Goal: Information Seeking & Learning: Find specific fact

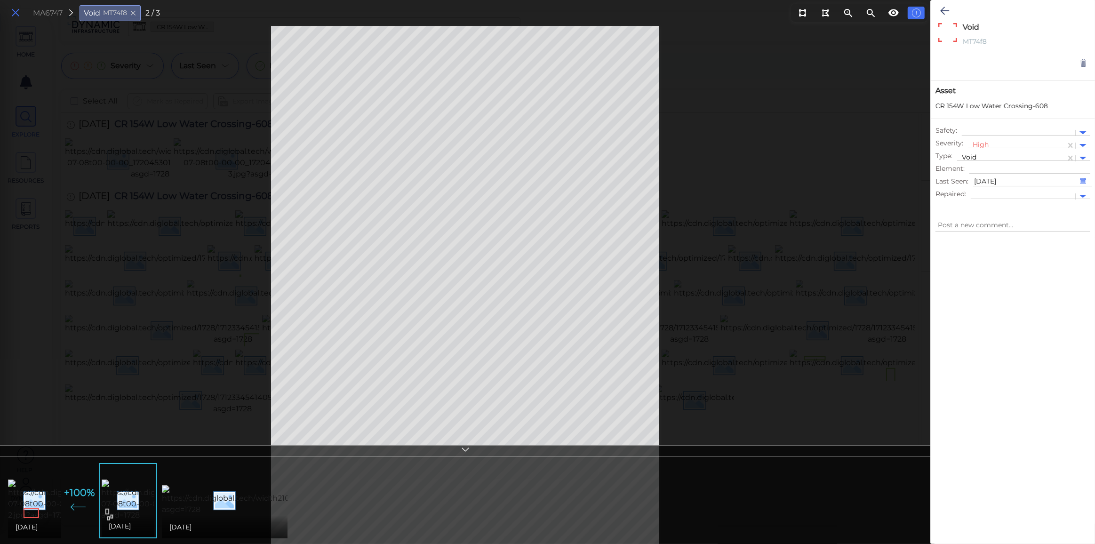
click at [11, 8] on icon at bounding box center [15, 13] width 10 height 13
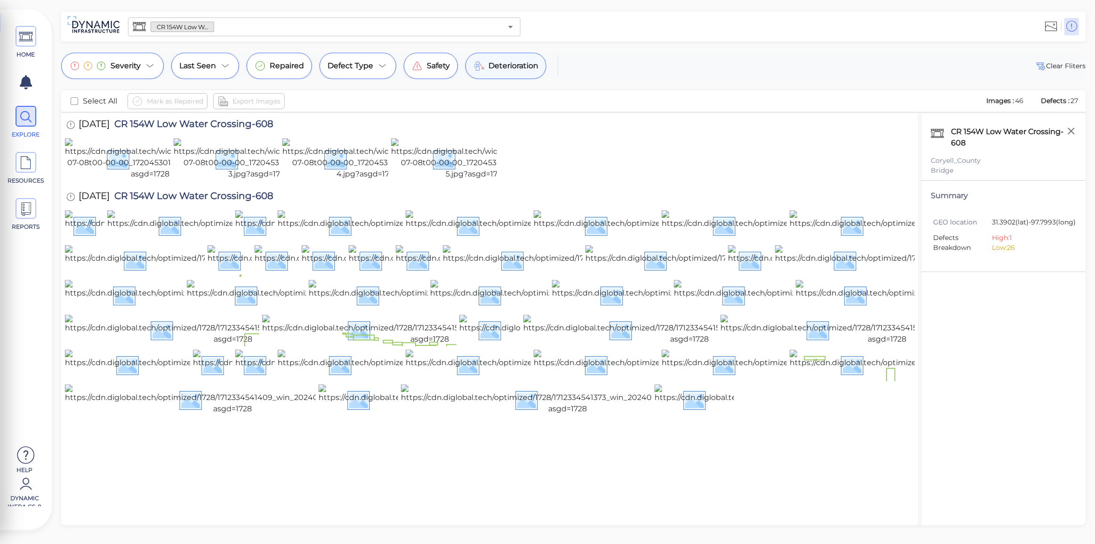
click at [522, 63] on span "Deterioration" at bounding box center [513, 65] width 50 height 11
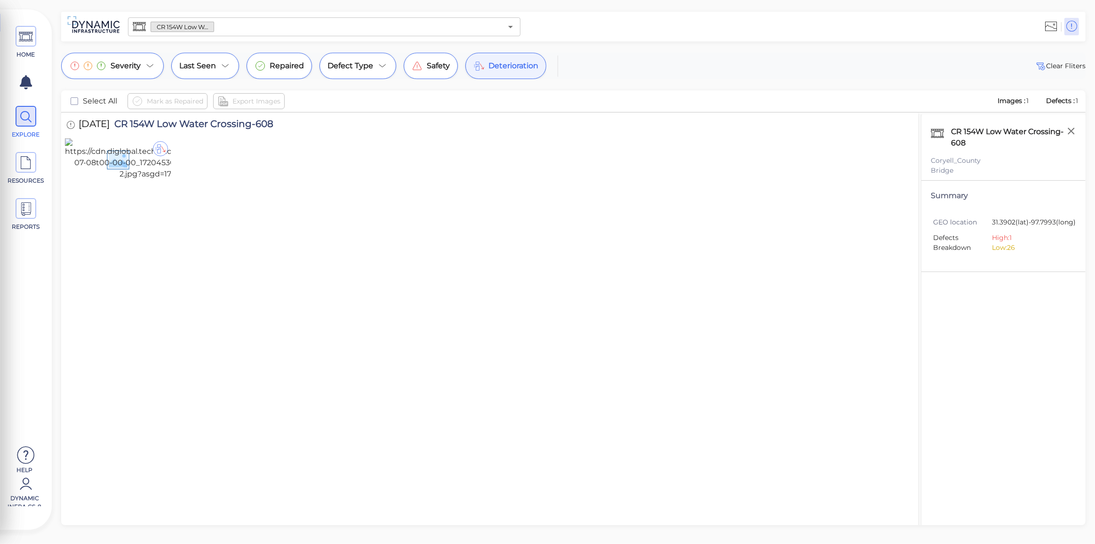
click at [504, 73] on div "Deterioration" at bounding box center [505, 66] width 81 height 26
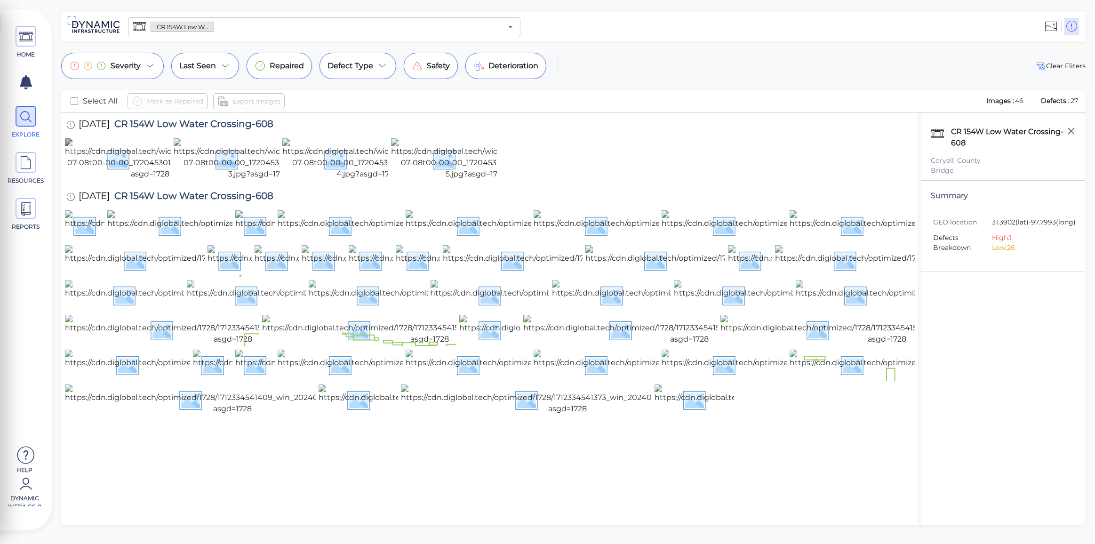
click at [132, 180] on img at bounding box center [150, 158] width 170 height 41
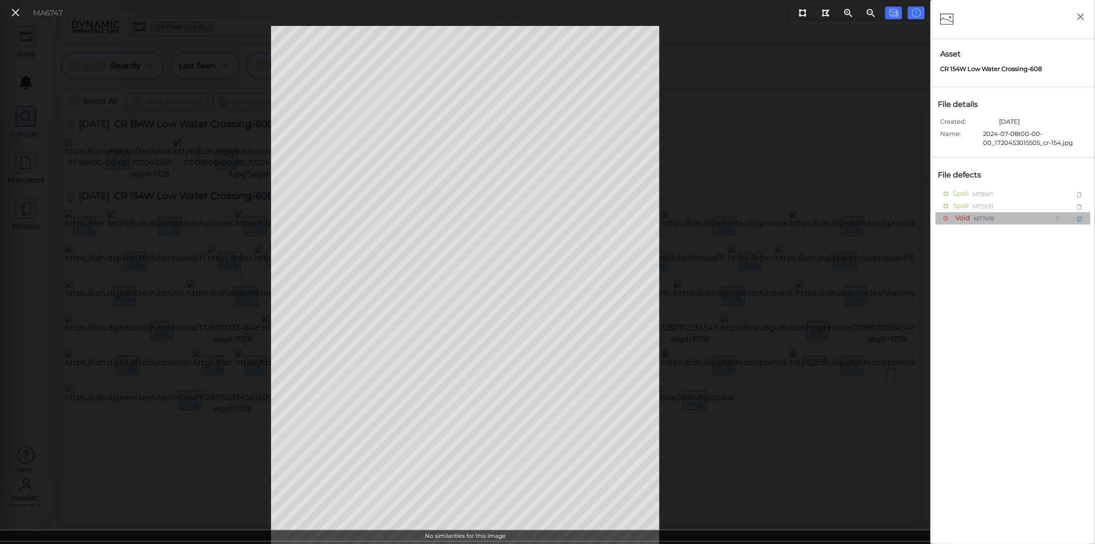
click at [968, 220] on span "Void" at bounding box center [961, 218] width 17 height 12
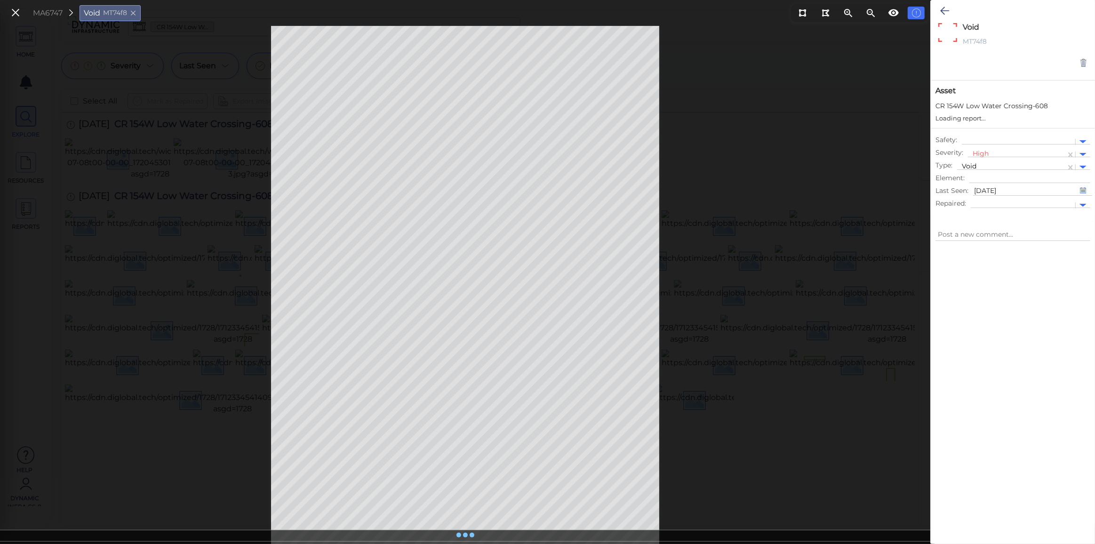
type textarea "x"
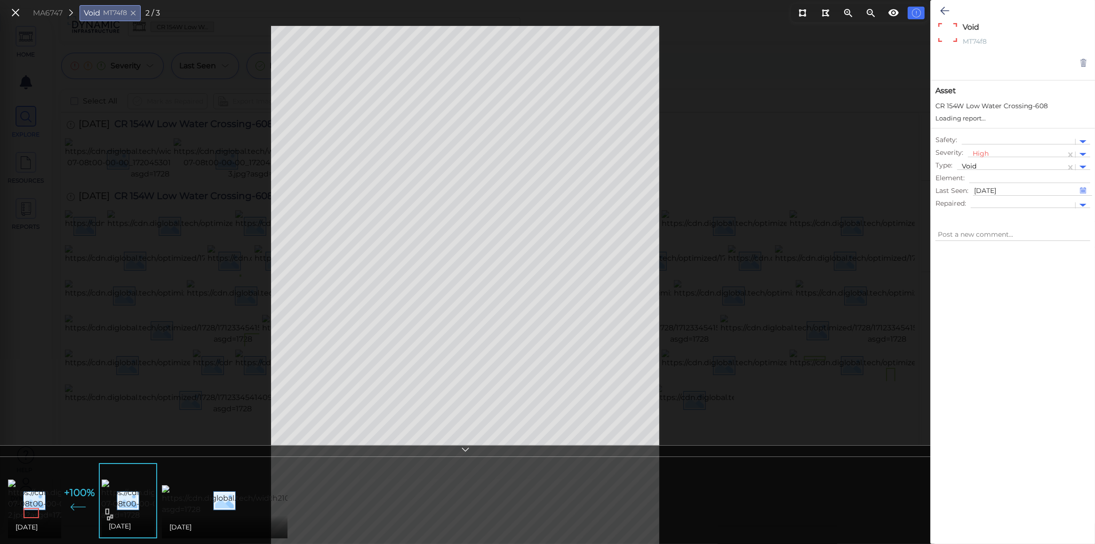
type textarea "x"
drag, startPoint x: 14, startPoint y: 10, endPoint x: 32, endPoint y: 26, distance: 24.0
click at [14, 10] on icon at bounding box center [15, 13] width 10 height 13
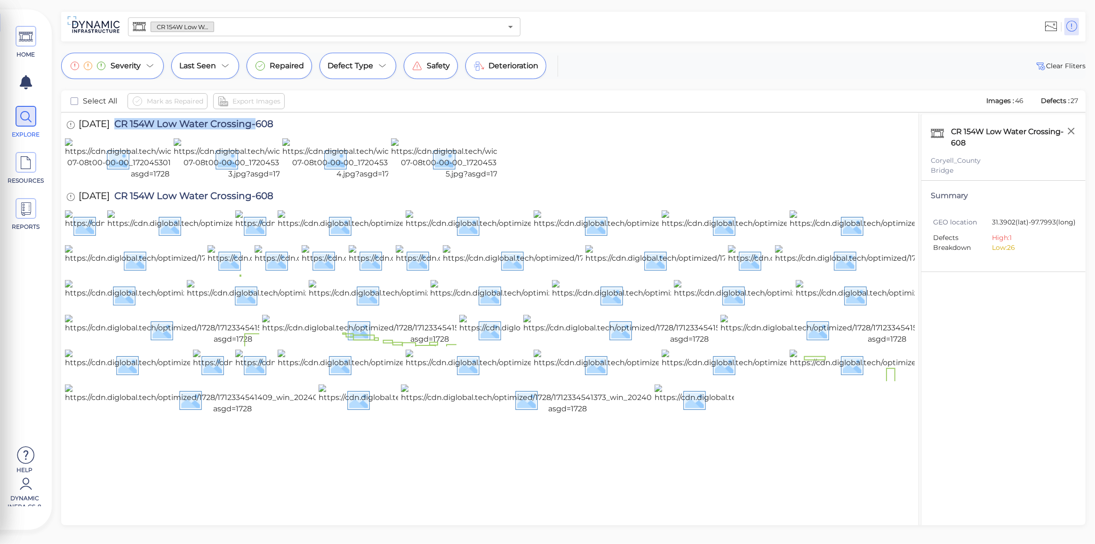
drag, startPoint x: 125, startPoint y: 122, endPoint x: 265, endPoint y: 121, distance: 140.2
click at [265, 121] on span "CR 154W Low Water Crossing-608" at bounding box center [192, 125] width 164 height 13
click at [229, 121] on span "CR 154W Low Water Crossing-608" at bounding box center [192, 125] width 164 height 13
drag, startPoint x: 220, startPoint y: 125, endPoint x: 285, endPoint y: 129, distance: 65.1
click at [285, 129] on div "[DATE] CR 154W Low Water Crossing-608" at bounding box center [179, 125] width 229 height 26
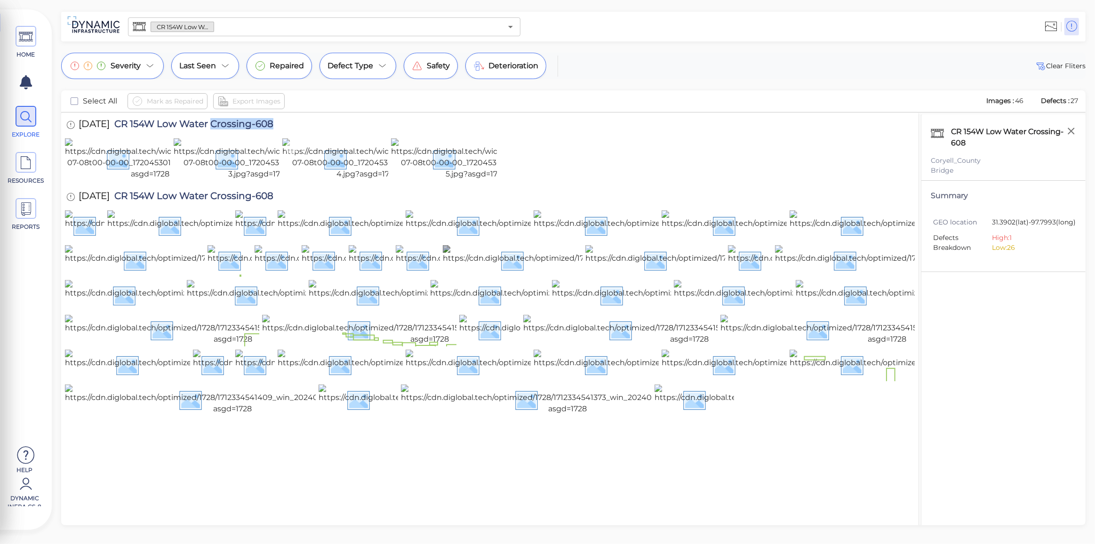
copy span "Crossing-608"
click at [141, 180] on img at bounding box center [150, 158] width 170 height 41
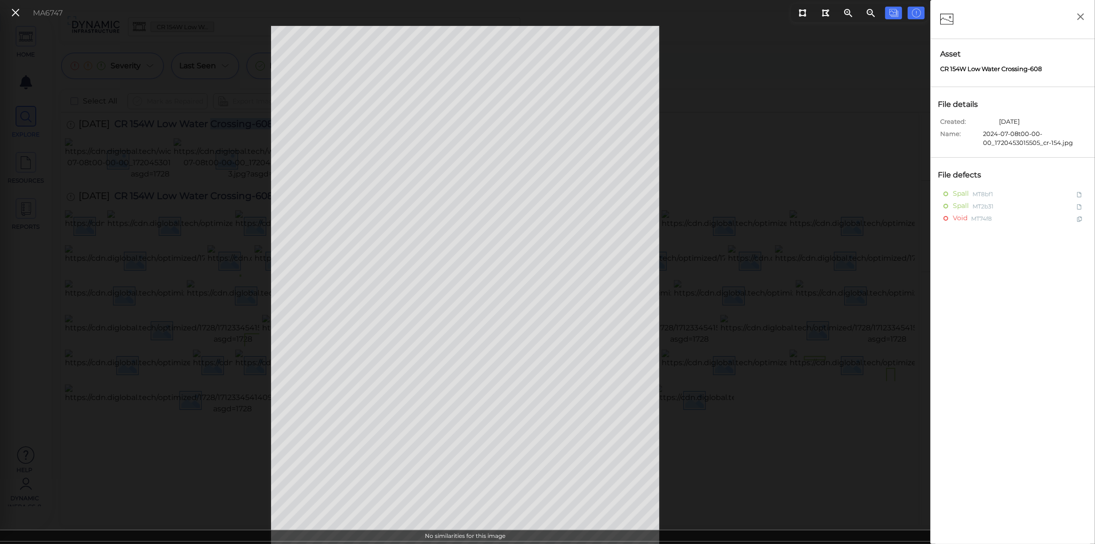
drag, startPoint x: 16, startPoint y: 15, endPoint x: 31, endPoint y: 17, distance: 15.2
click at [16, 15] on icon at bounding box center [15, 13] width 10 height 13
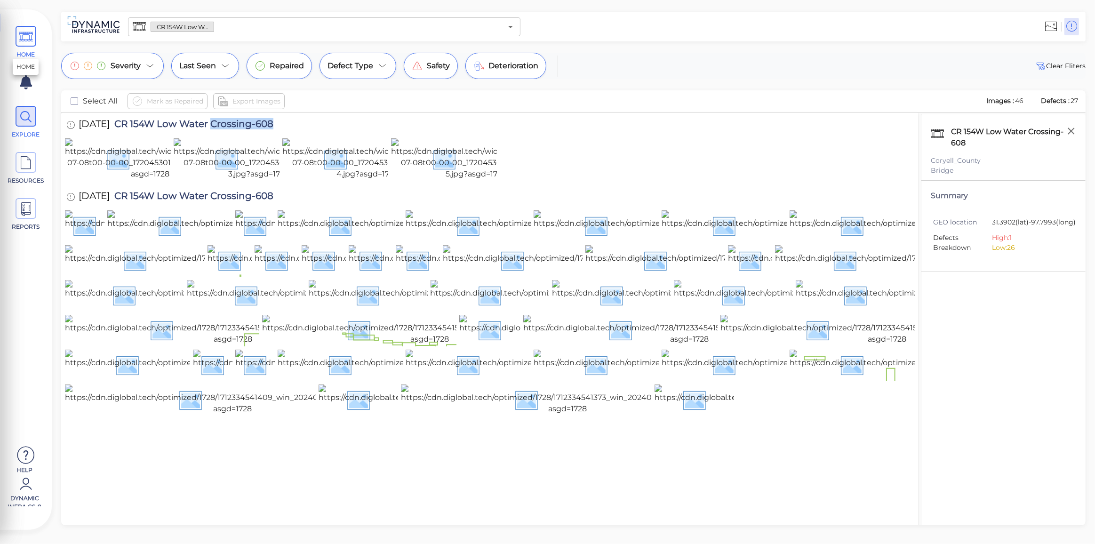
click at [24, 41] on icon at bounding box center [26, 36] width 14 height 21
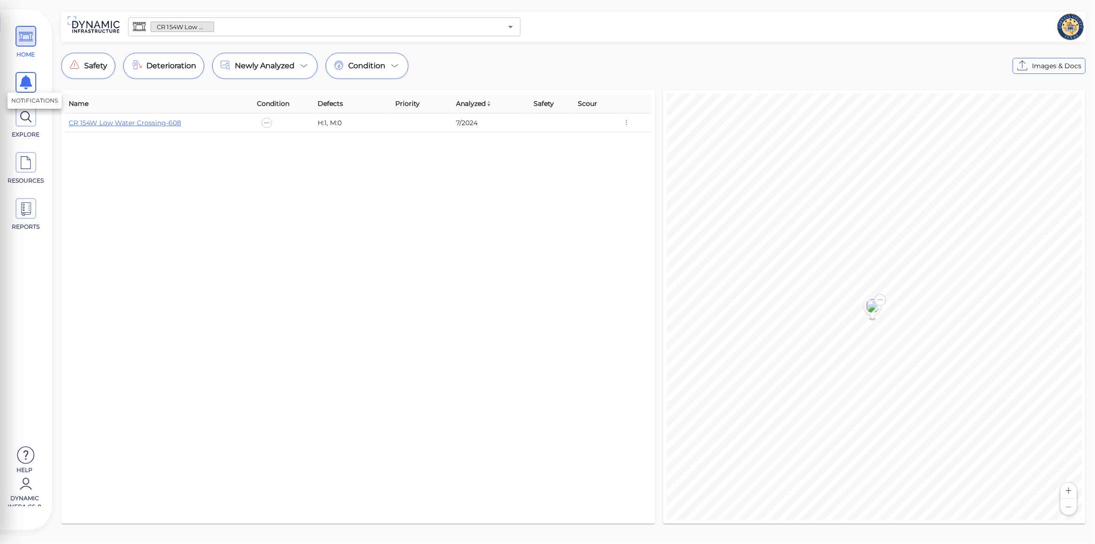
click at [30, 83] on icon at bounding box center [26, 82] width 12 height 14
click at [28, 120] on icon at bounding box center [26, 116] width 14 height 21
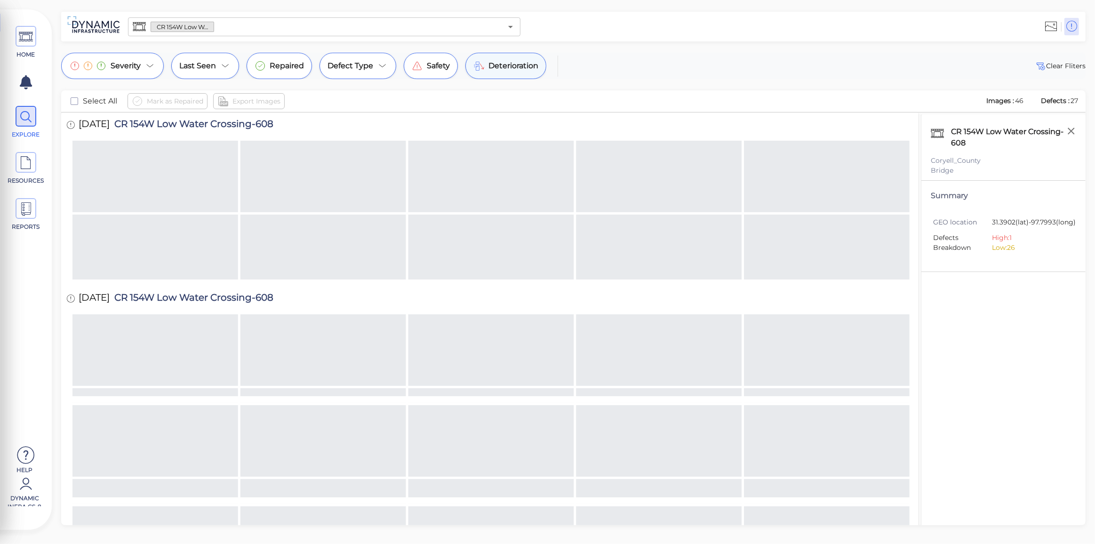
click at [493, 62] on span "Deterioration" at bounding box center [513, 65] width 50 height 11
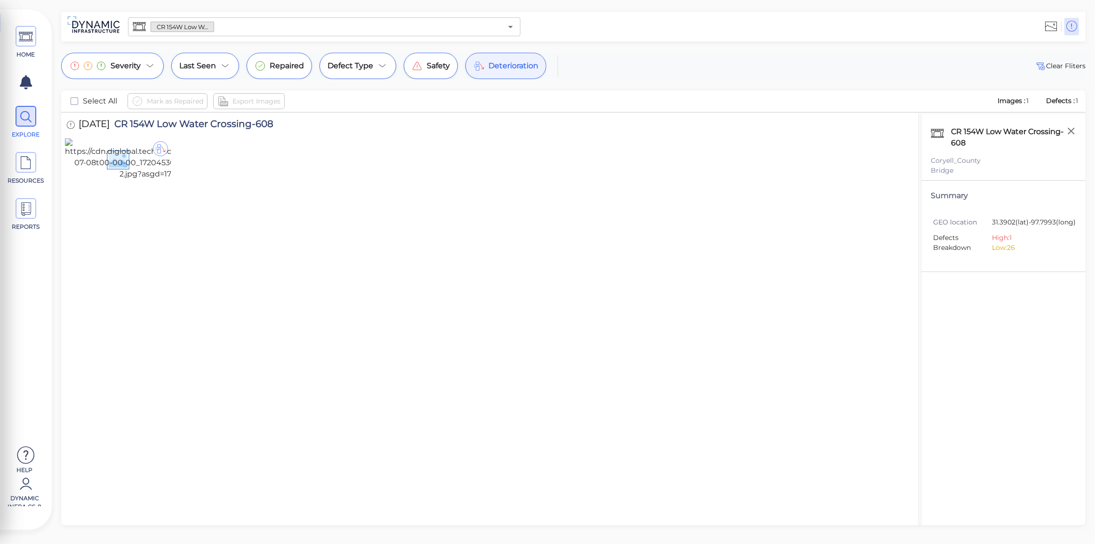
click at [489, 72] on div "Deterioration" at bounding box center [505, 66] width 81 height 26
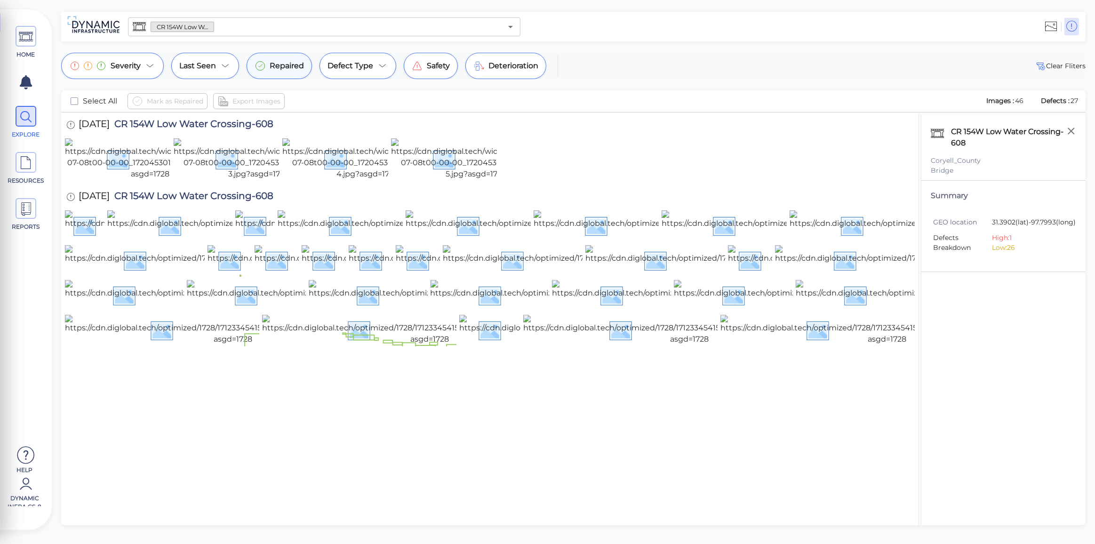
click at [286, 71] on span "Repaired" at bounding box center [287, 65] width 34 height 11
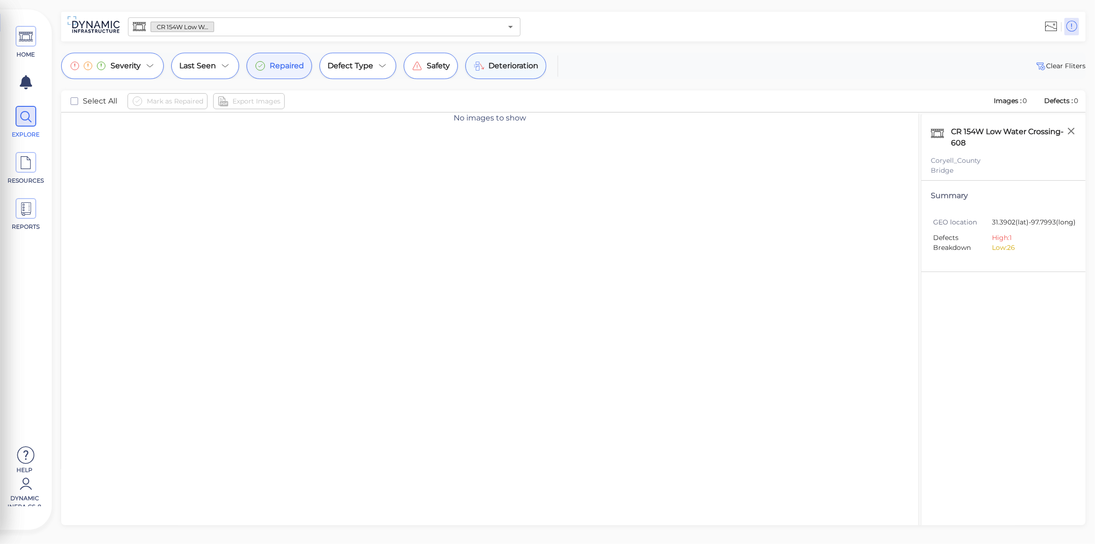
click at [510, 70] on span "Deterioration" at bounding box center [513, 65] width 50 height 11
click at [257, 32] on input "text" at bounding box center [358, 26] width 288 height 13
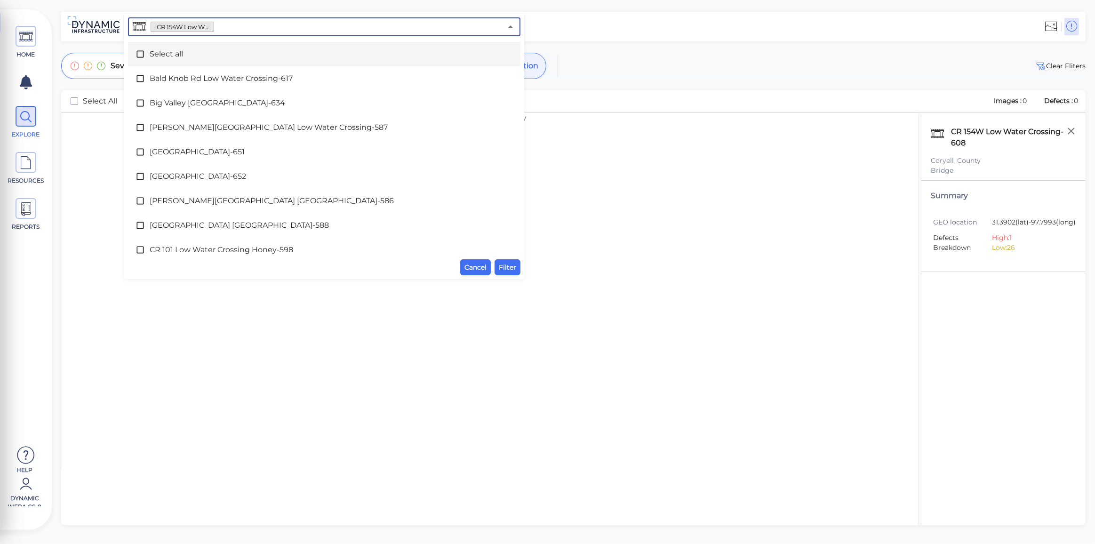
click at [168, 48] on div "Select all" at bounding box center [324, 54] width 377 height 19
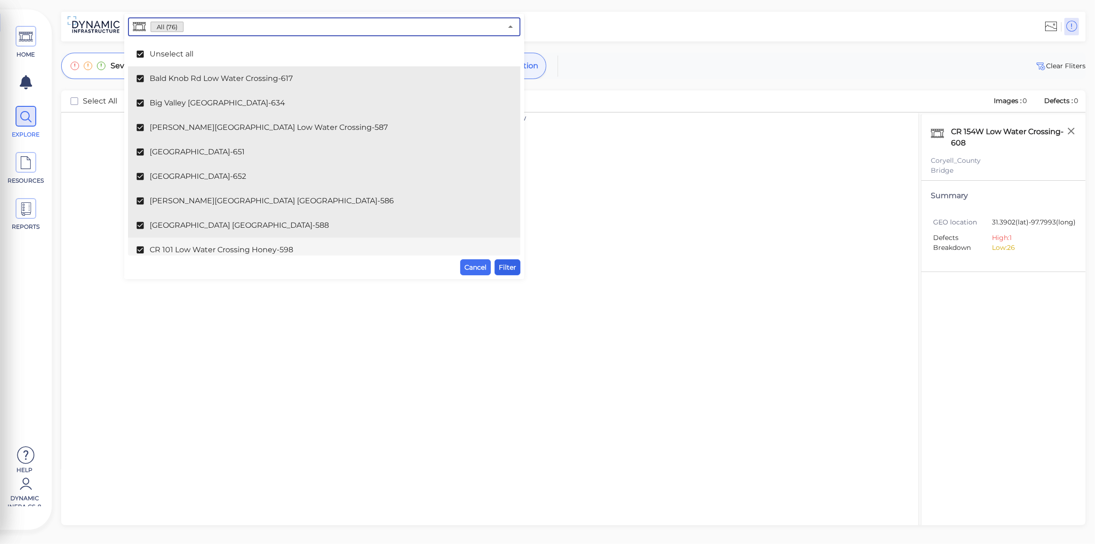
click at [500, 266] on span "Filter" at bounding box center [507, 267] width 17 height 11
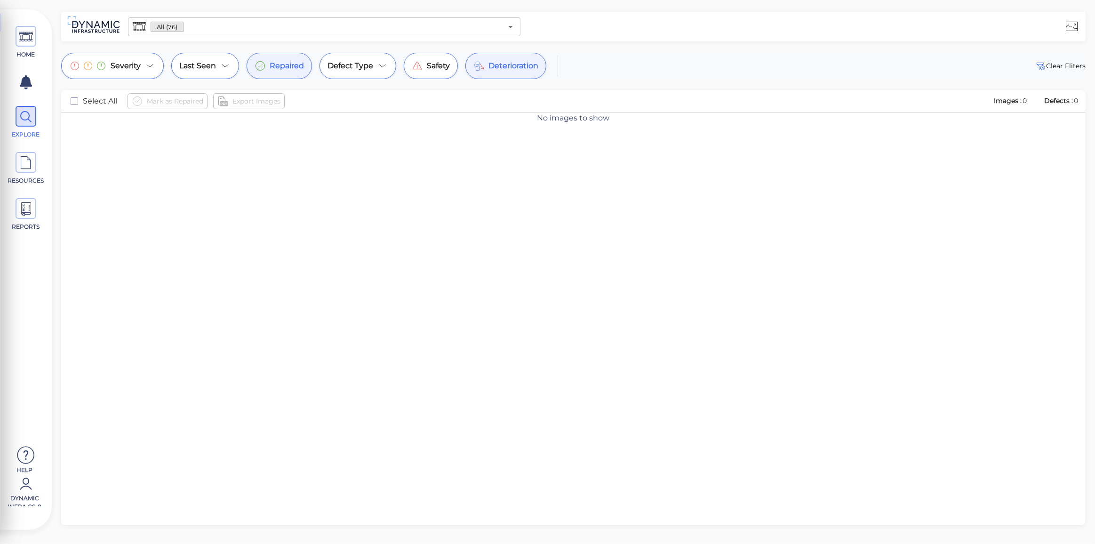
click at [291, 65] on span "Repaired" at bounding box center [287, 65] width 34 height 11
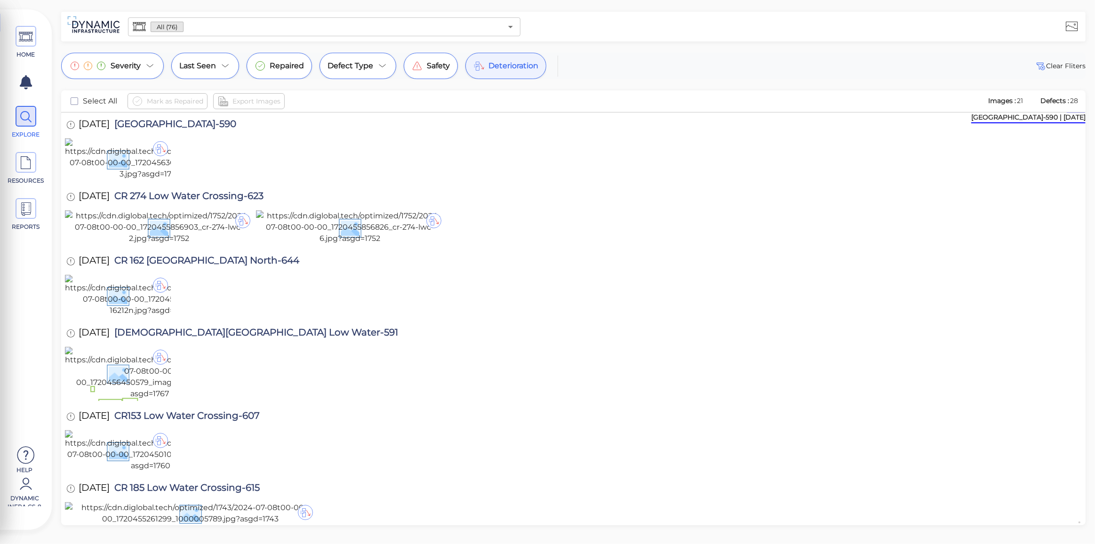
scroll to position [42, 0]
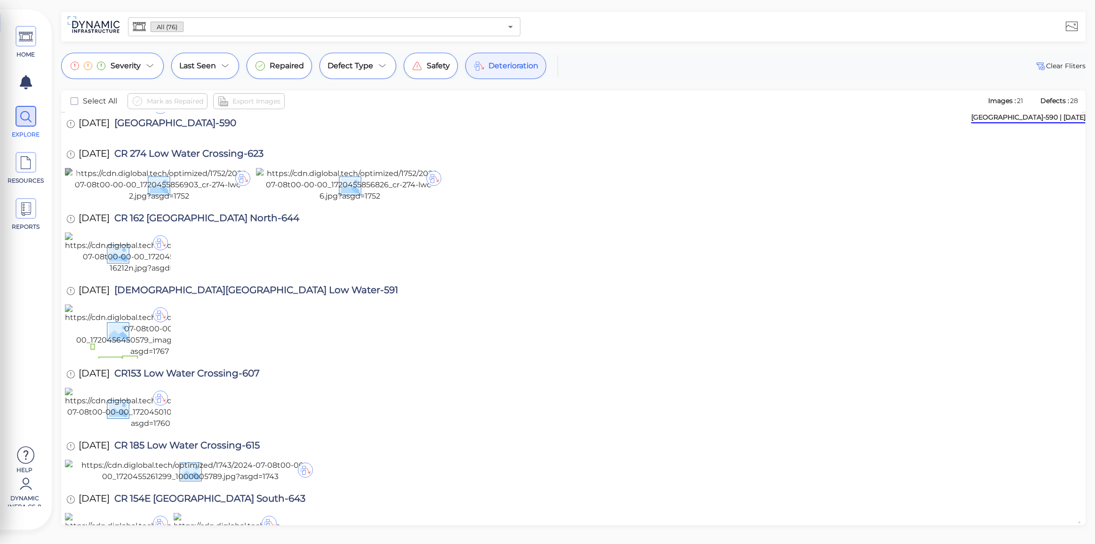
click at [186, 202] on img at bounding box center [159, 185] width 188 height 34
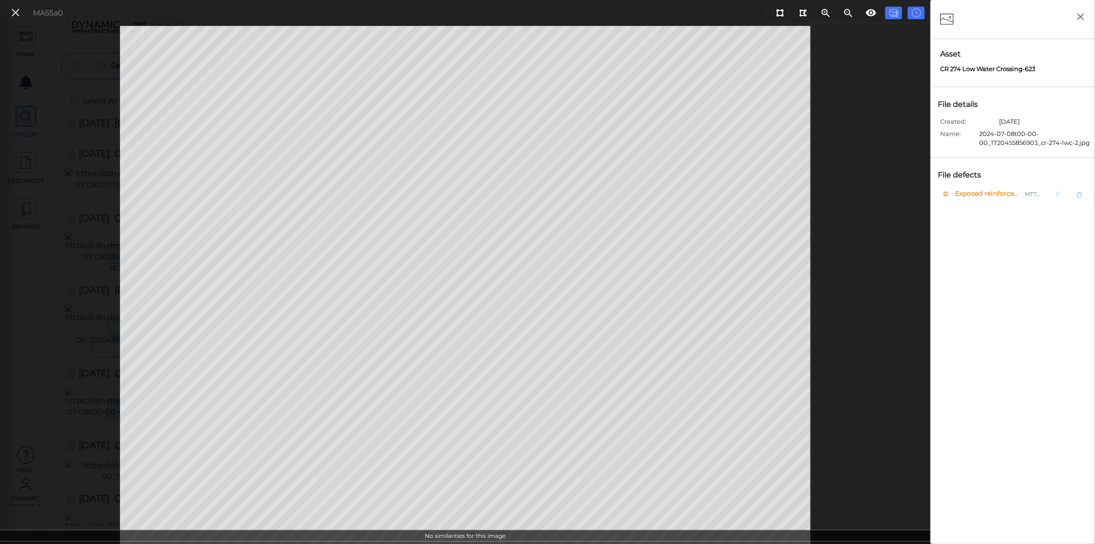
click at [968, 193] on span "Exposed reinforcement" at bounding box center [987, 194] width 68 height 12
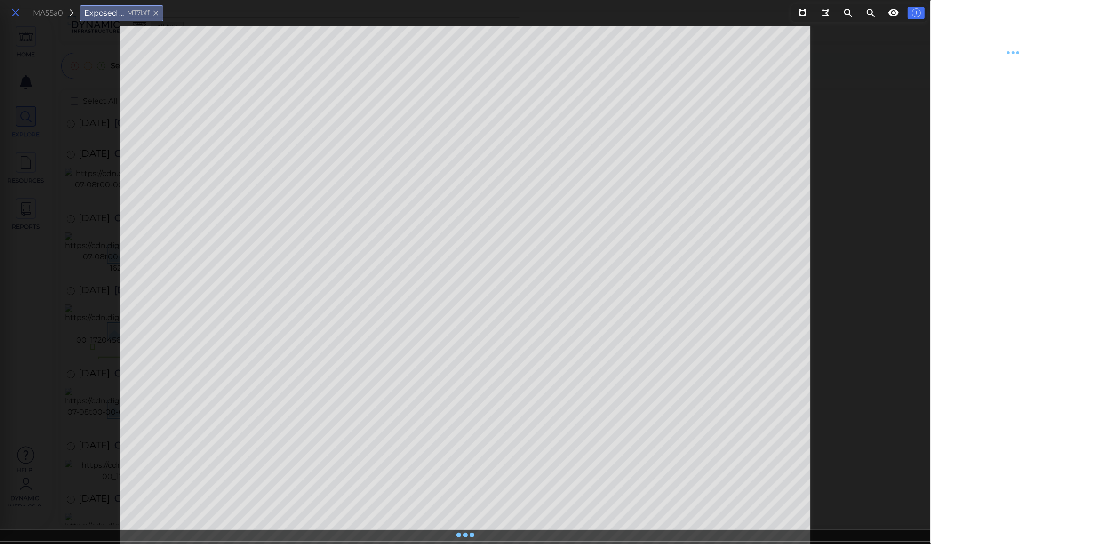
click at [14, 15] on icon at bounding box center [15, 13] width 10 height 13
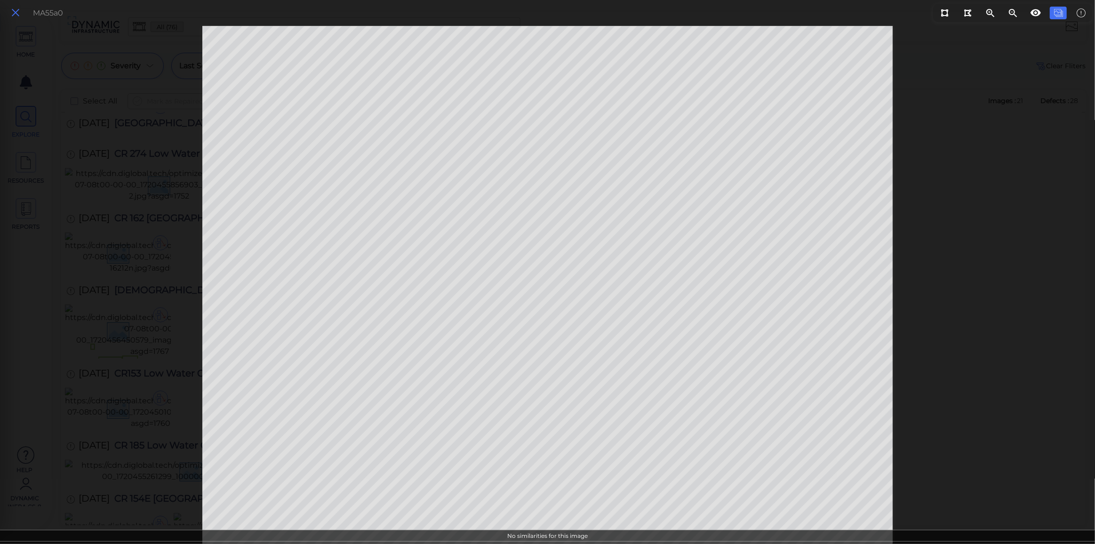
click at [16, 10] on icon at bounding box center [15, 13] width 10 height 13
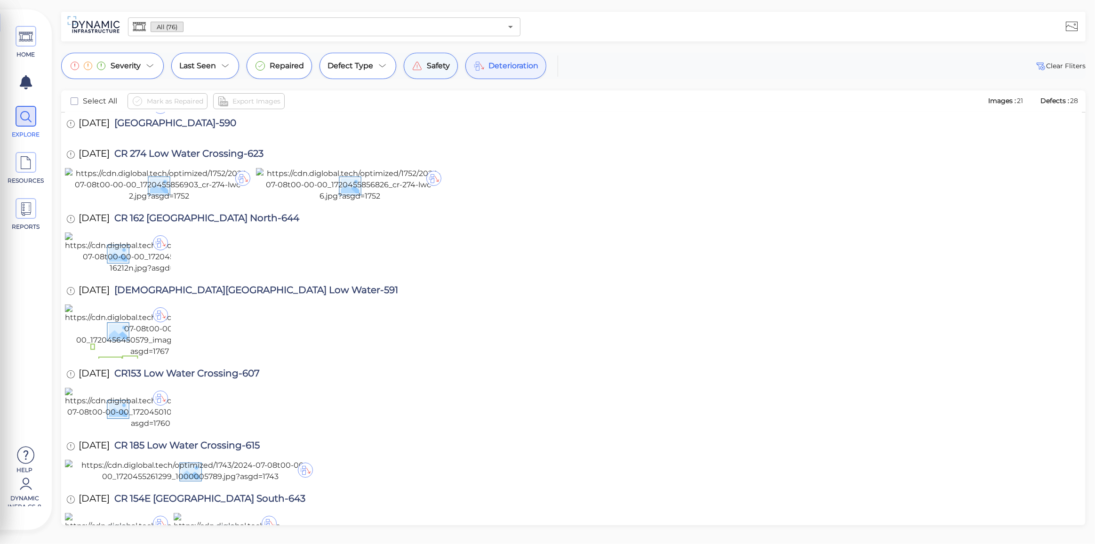
click at [488, 68] on span "Deterioration" at bounding box center [513, 65] width 50 height 11
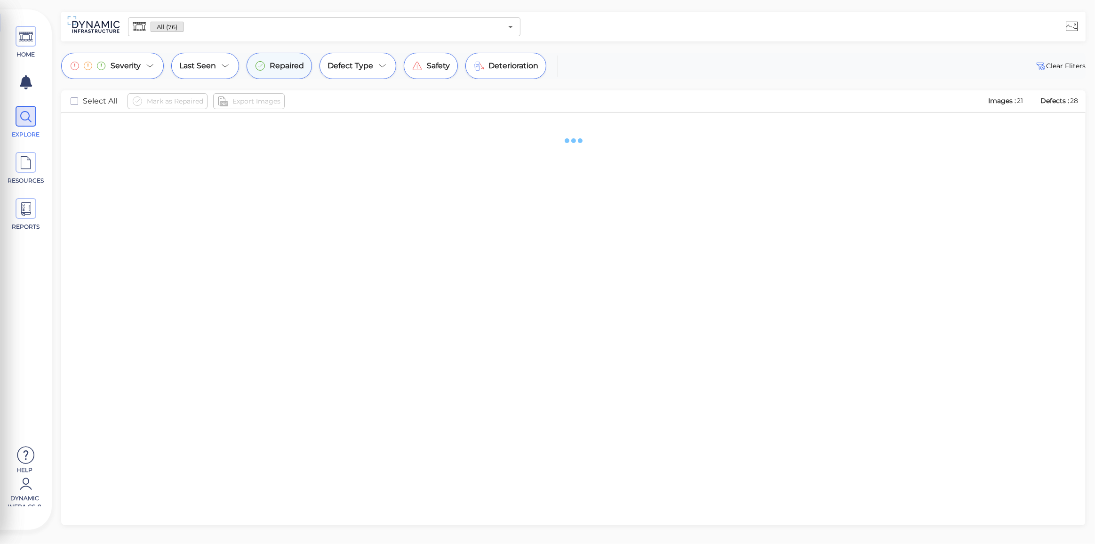
click at [276, 63] on span "Repaired" at bounding box center [287, 65] width 34 height 11
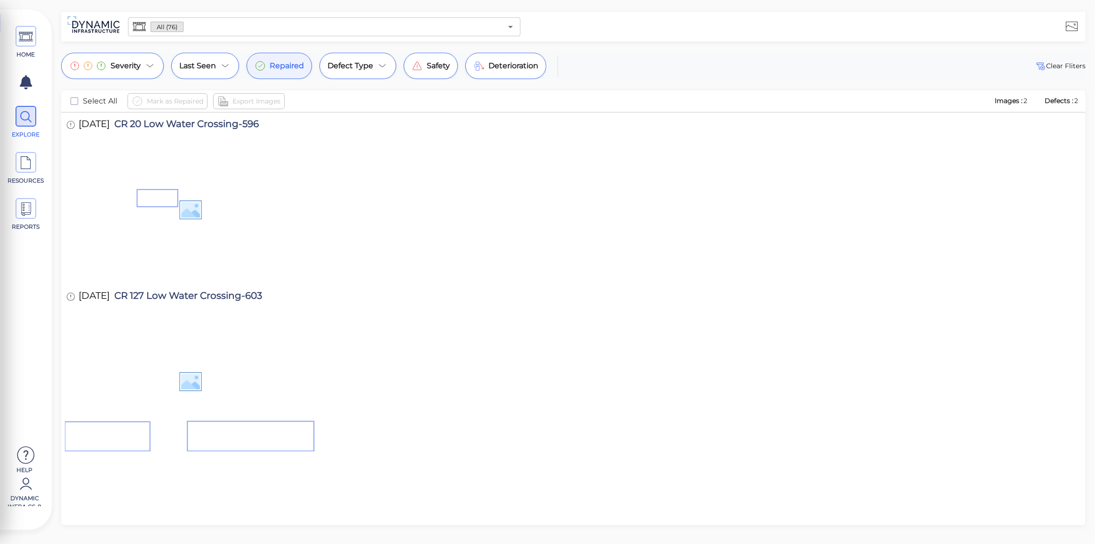
click at [244, 229] on img at bounding box center [230, 214] width 331 height 30
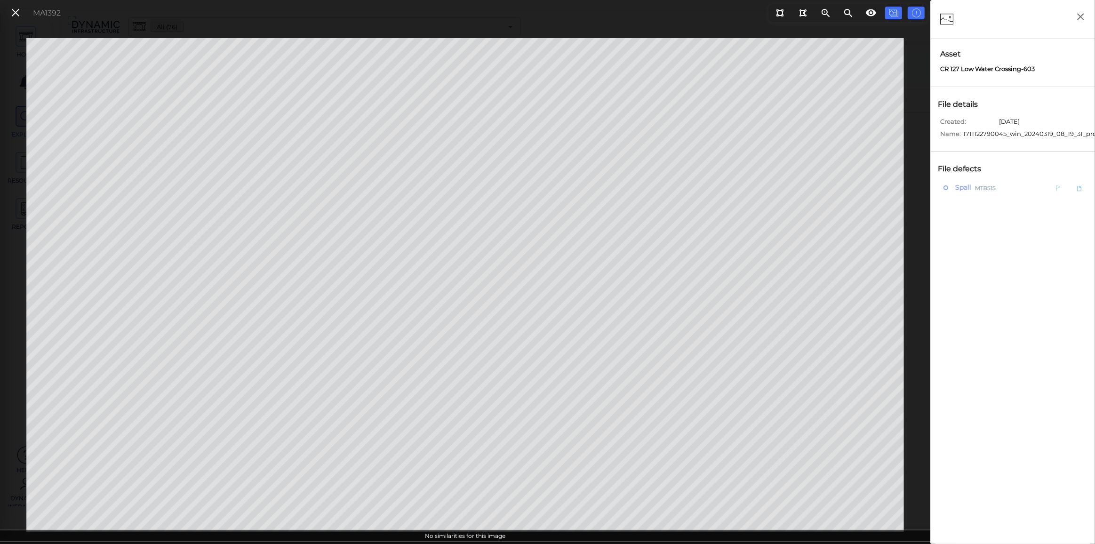
click at [951, 187] on div at bounding box center [948, 188] width 9 height 12
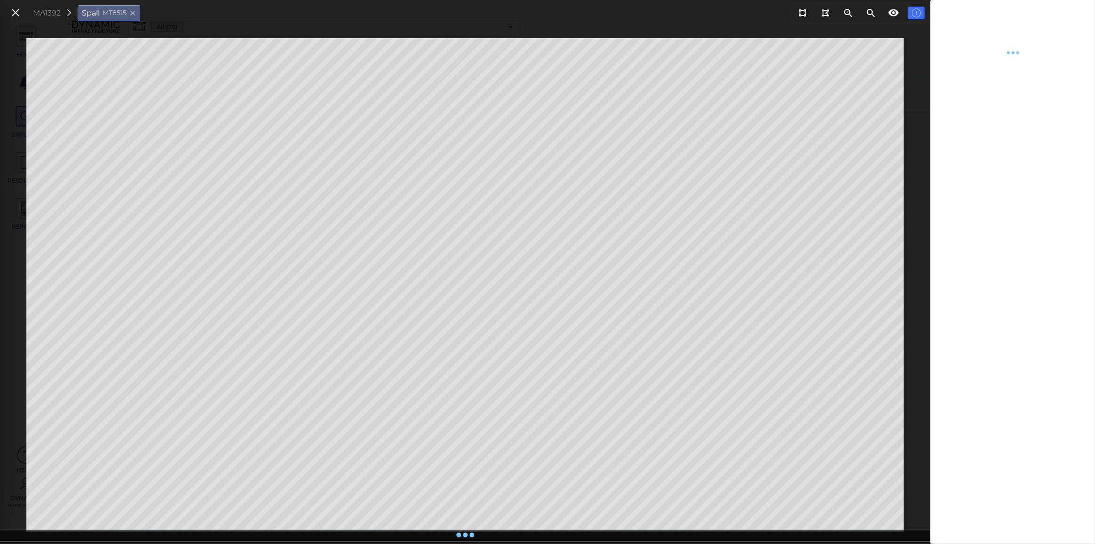
type textarea "x"
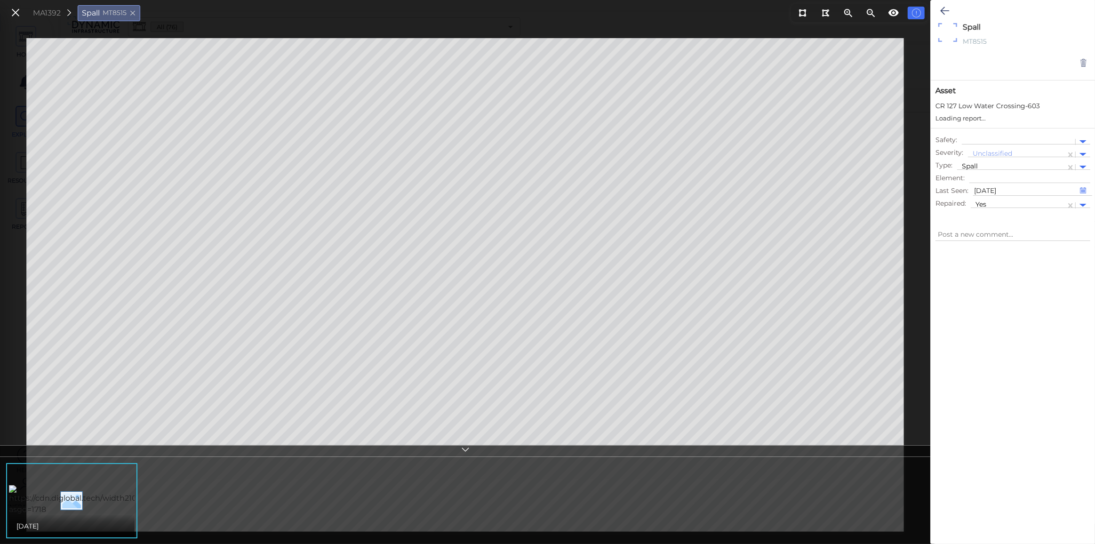
type textarea "x"
click at [11, 11] on icon at bounding box center [15, 13] width 10 height 13
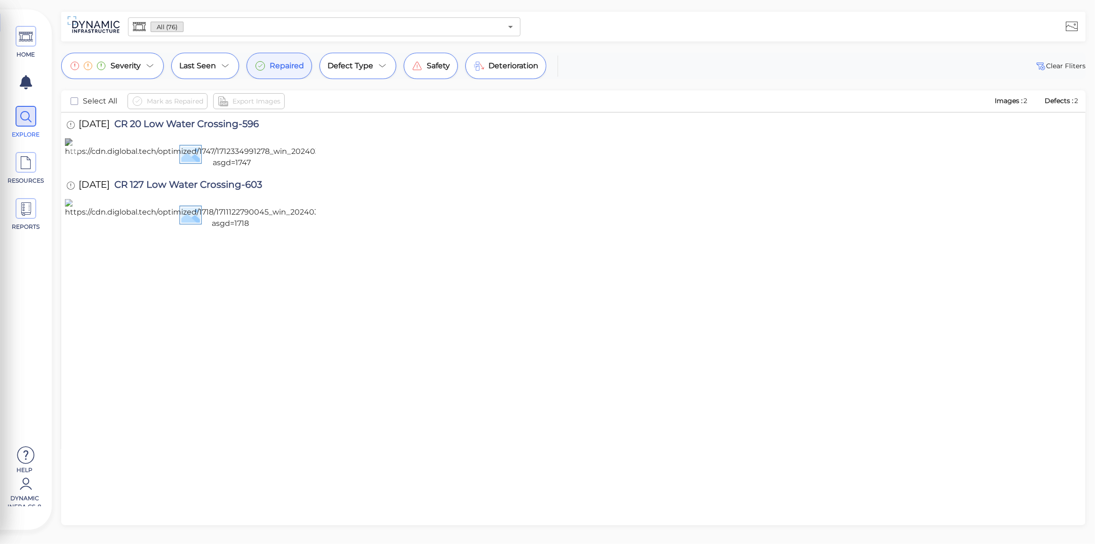
click at [192, 168] on img at bounding box center [232, 153] width 334 height 30
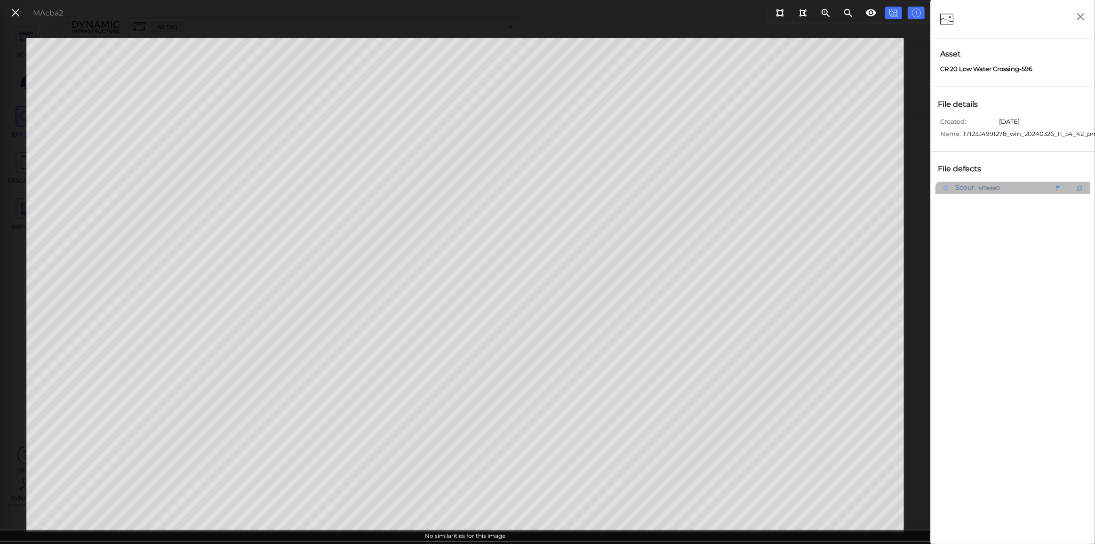
click at [958, 186] on span "Scour" at bounding box center [964, 188] width 22 height 12
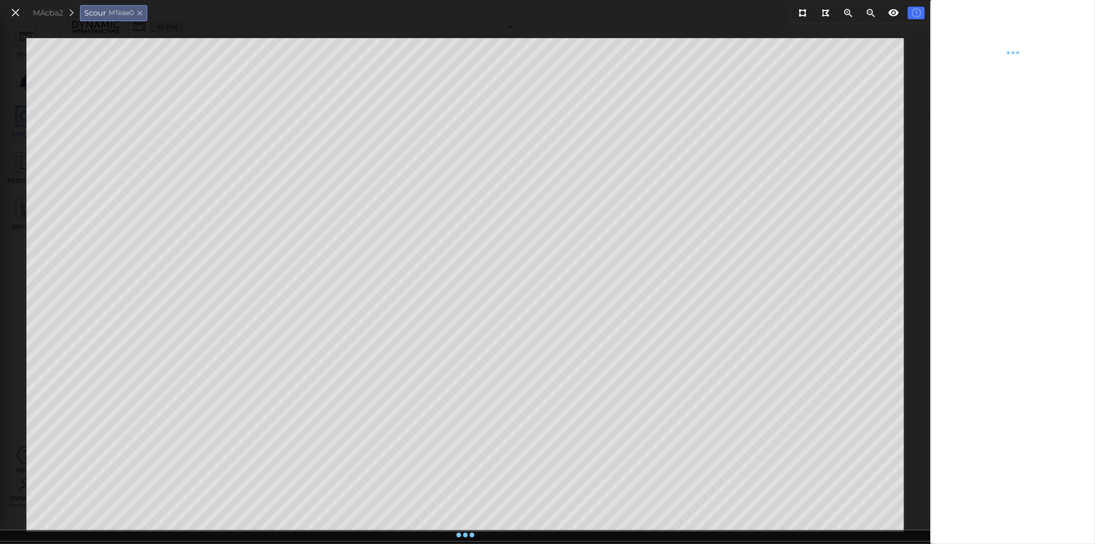
type textarea "x"
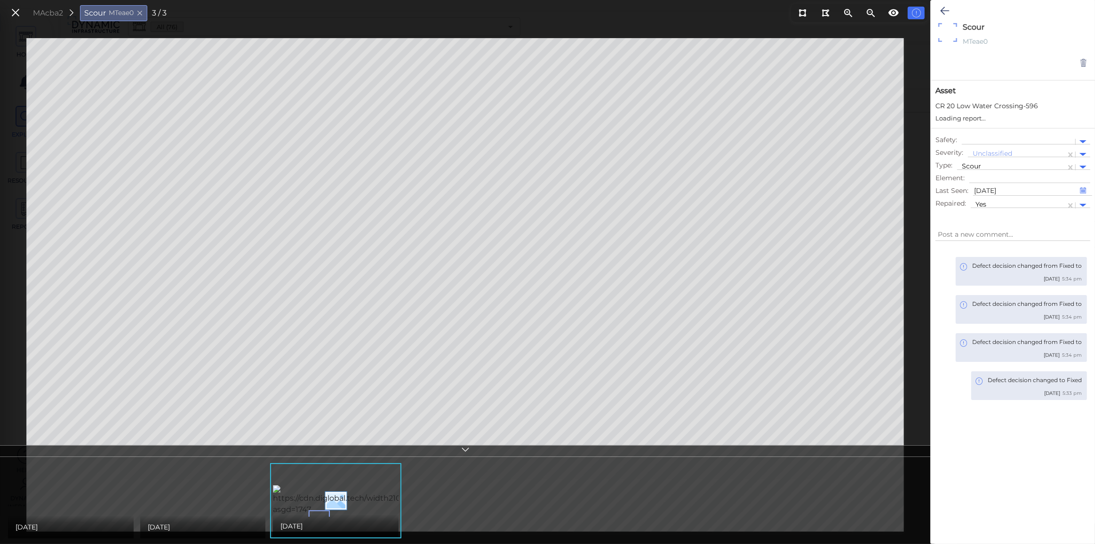
type textarea "x"
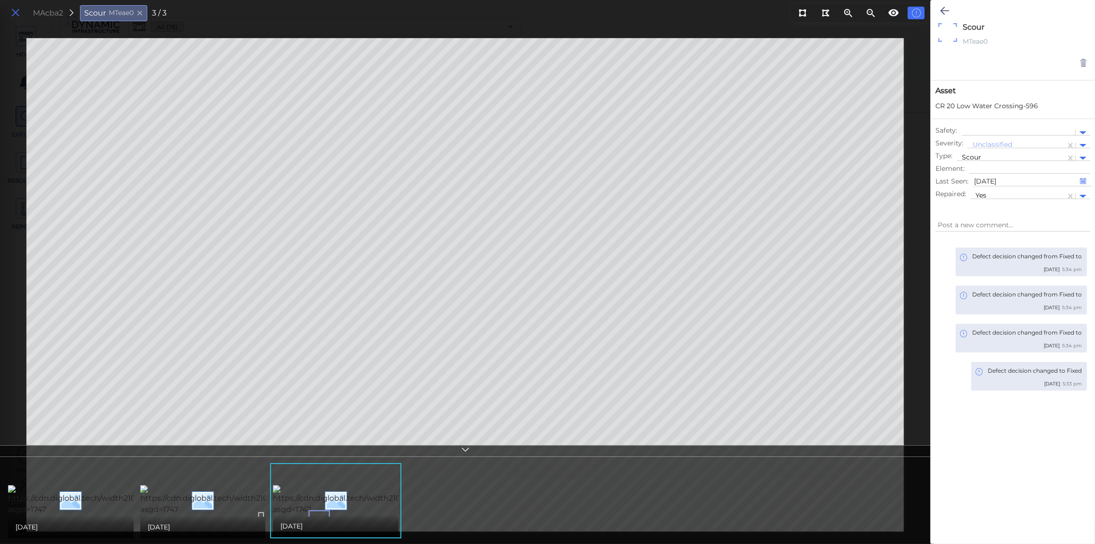
click at [11, 14] on icon at bounding box center [15, 13] width 10 height 13
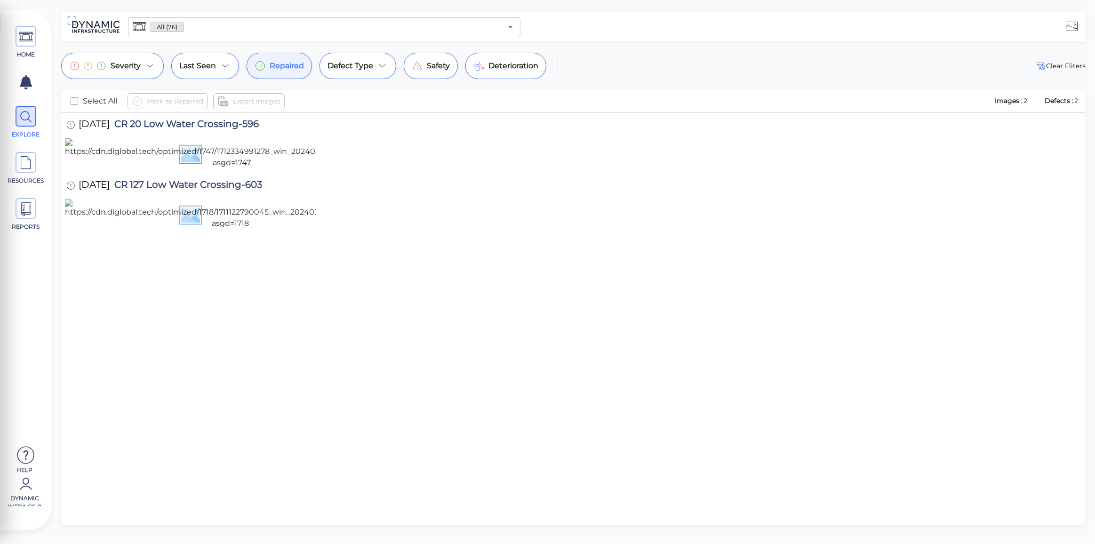
click at [260, 62] on circle at bounding box center [260, 66] width 9 height 9
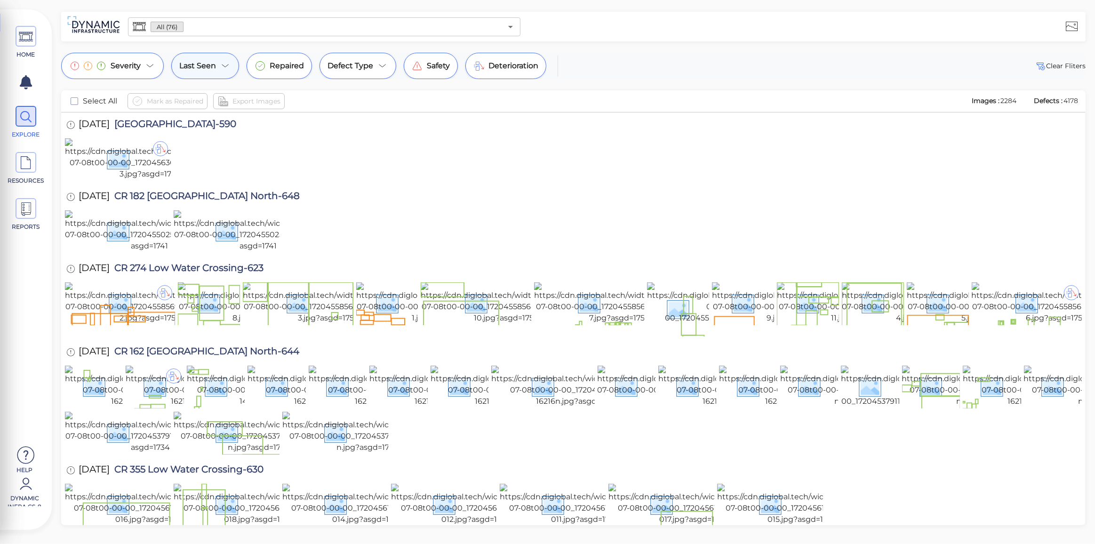
click at [188, 68] on span "Last Seen" at bounding box center [197, 65] width 37 height 11
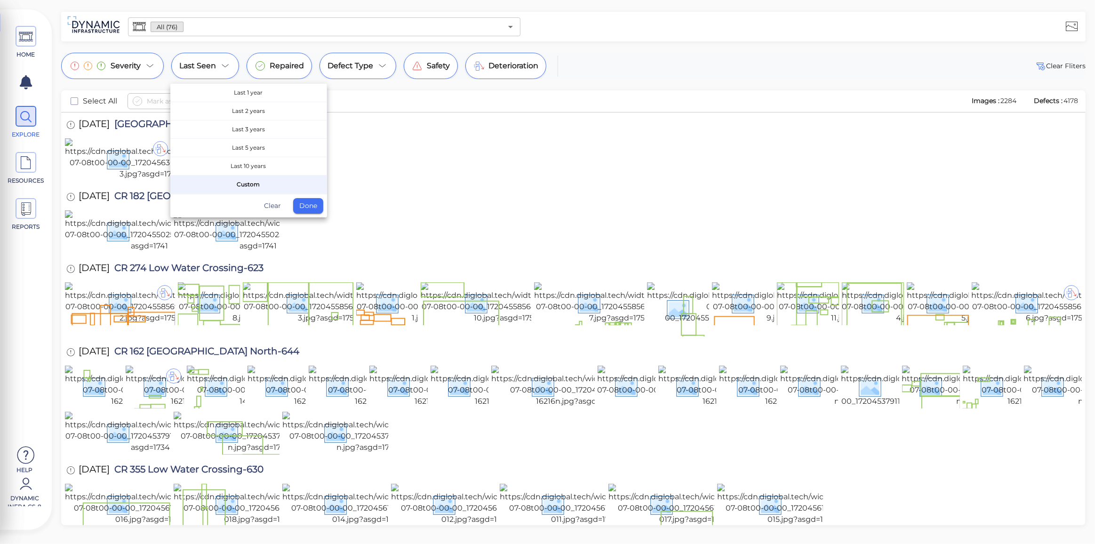
click at [504, 61] on div at bounding box center [547, 272] width 1095 height 544
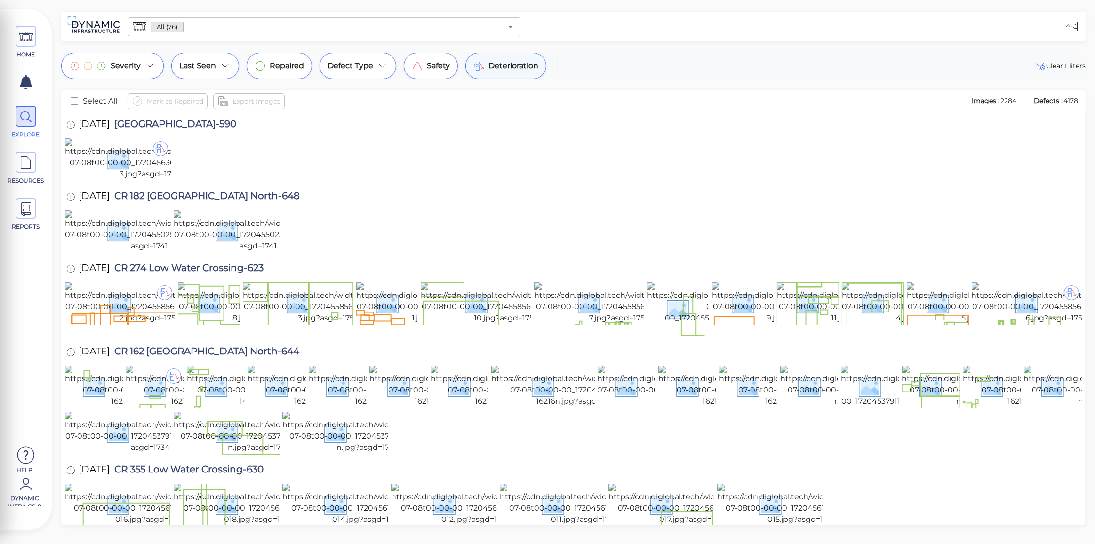
click at [495, 67] on span "Deterioration" at bounding box center [513, 65] width 50 height 11
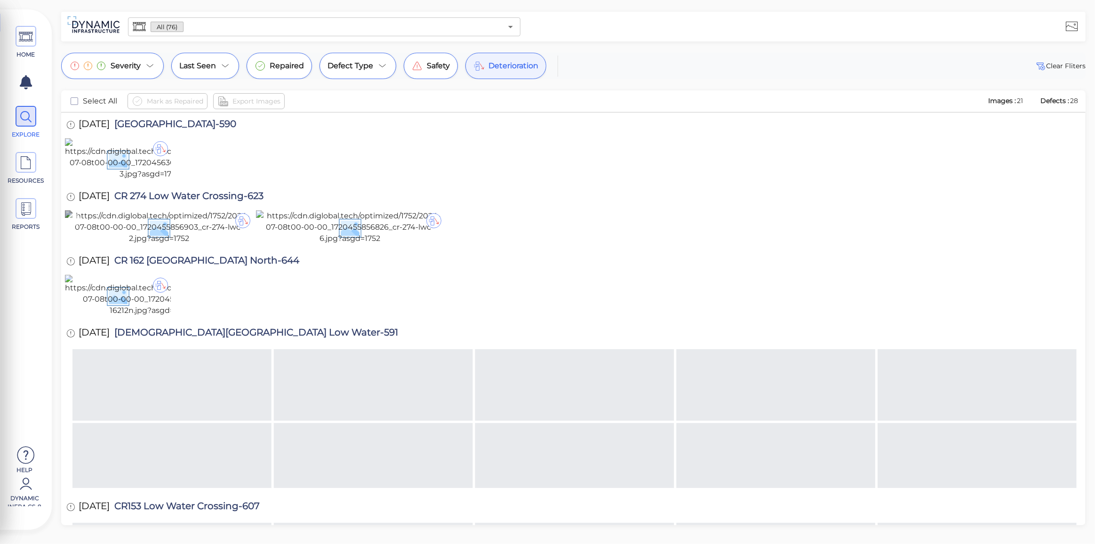
click at [223, 244] on img at bounding box center [159, 227] width 188 height 34
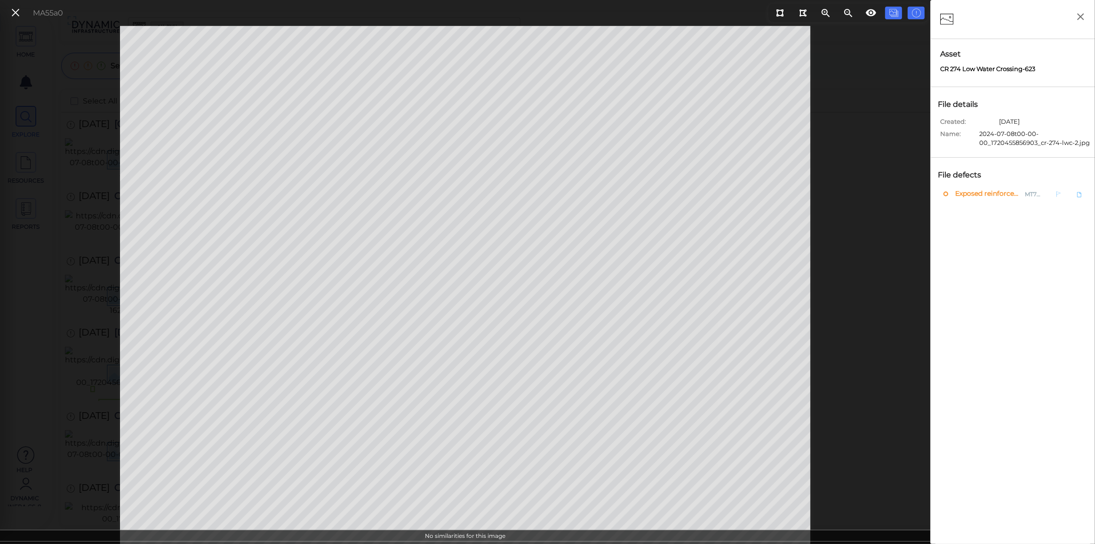
click at [969, 188] on span "Exposed reinforcement" at bounding box center [987, 194] width 68 height 12
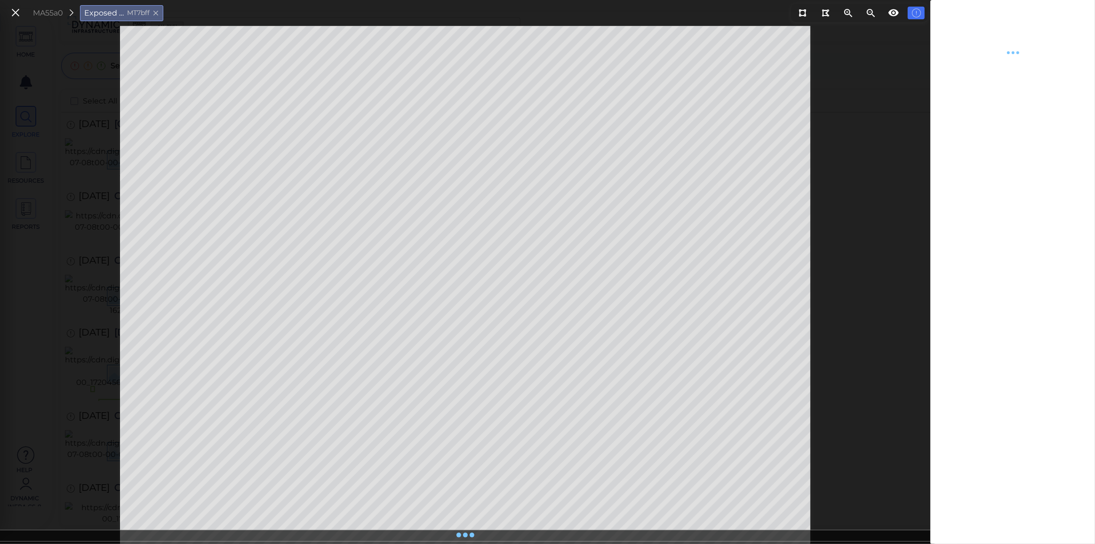
type textarea "x"
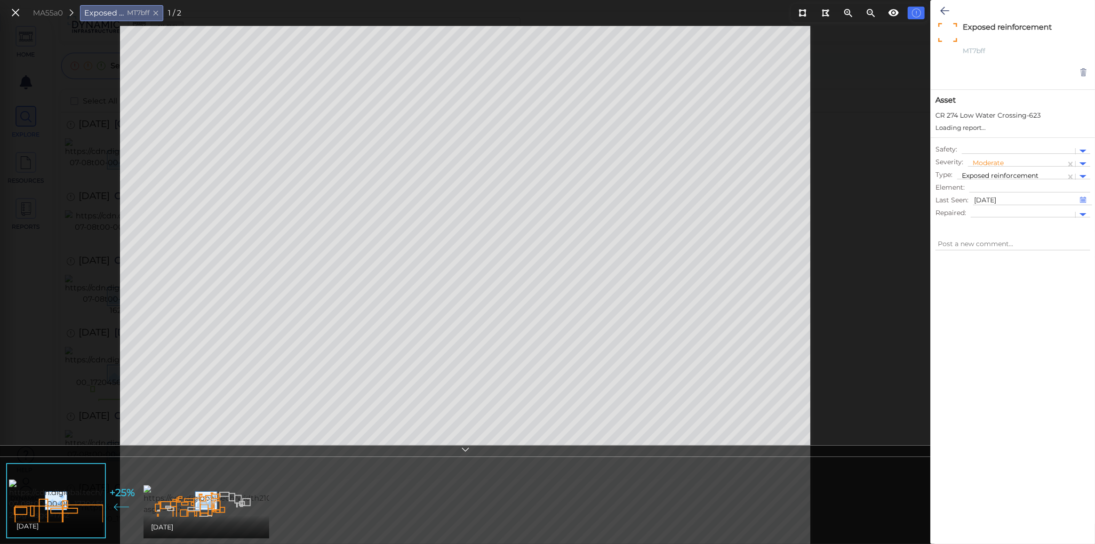
type textarea "x"
click at [11, 11] on icon at bounding box center [15, 13] width 10 height 13
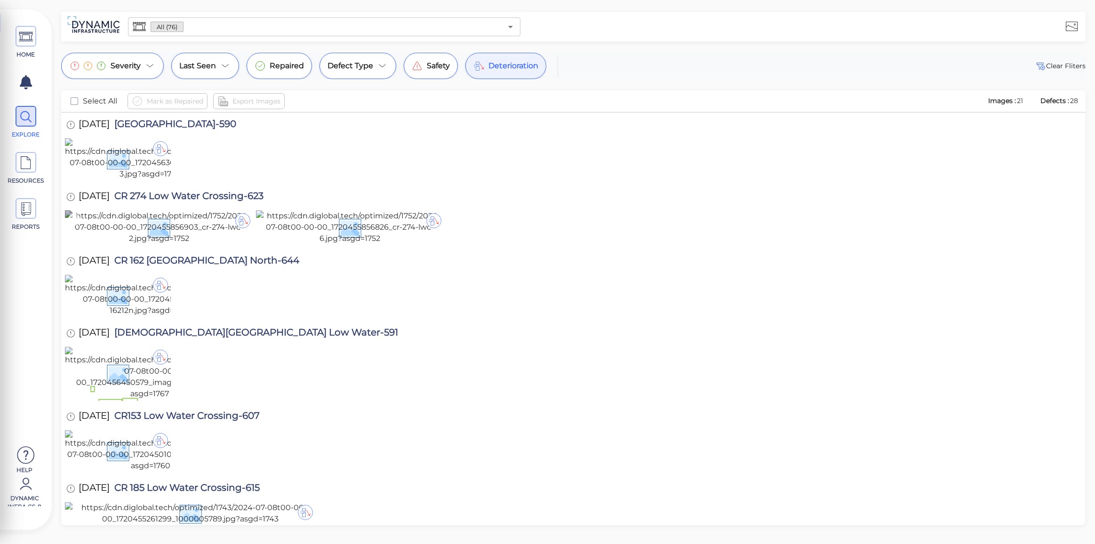
click at [207, 244] on img at bounding box center [159, 227] width 188 height 34
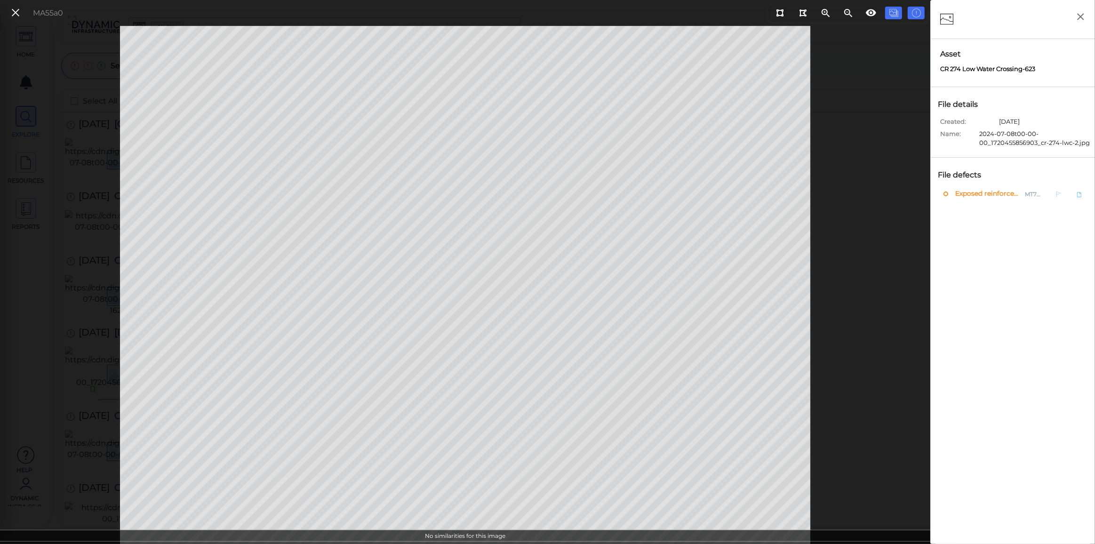
click at [968, 196] on span "Exposed reinforcement" at bounding box center [987, 194] width 68 height 12
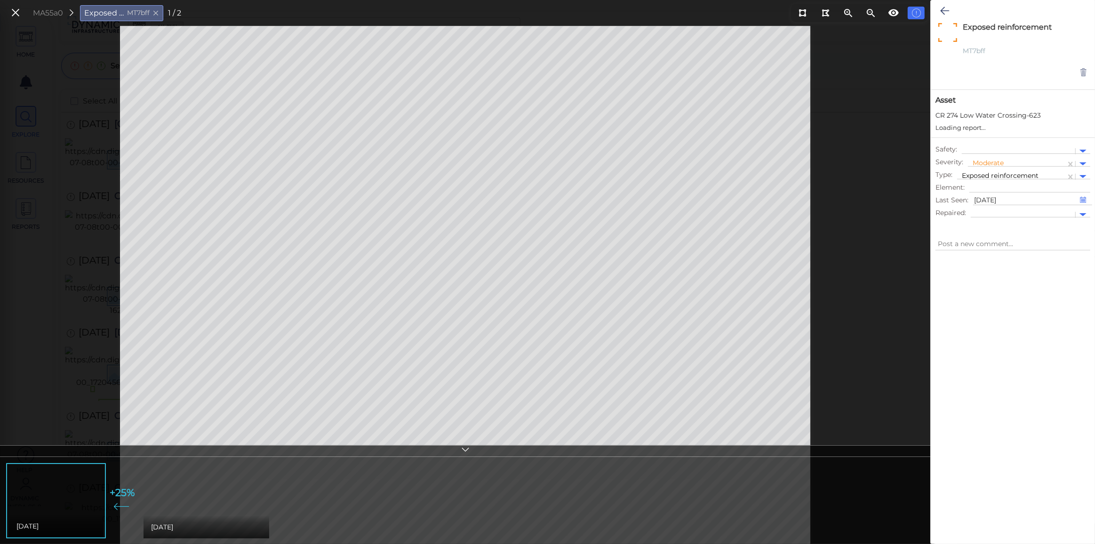
type textarea "x"
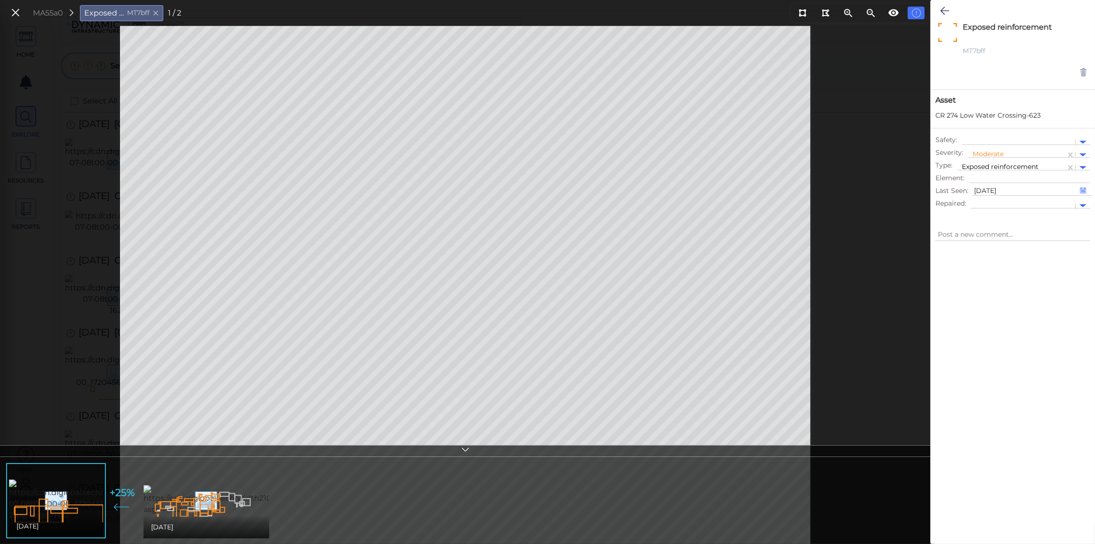
click at [12, 15] on icon at bounding box center [15, 13] width 10 height 13
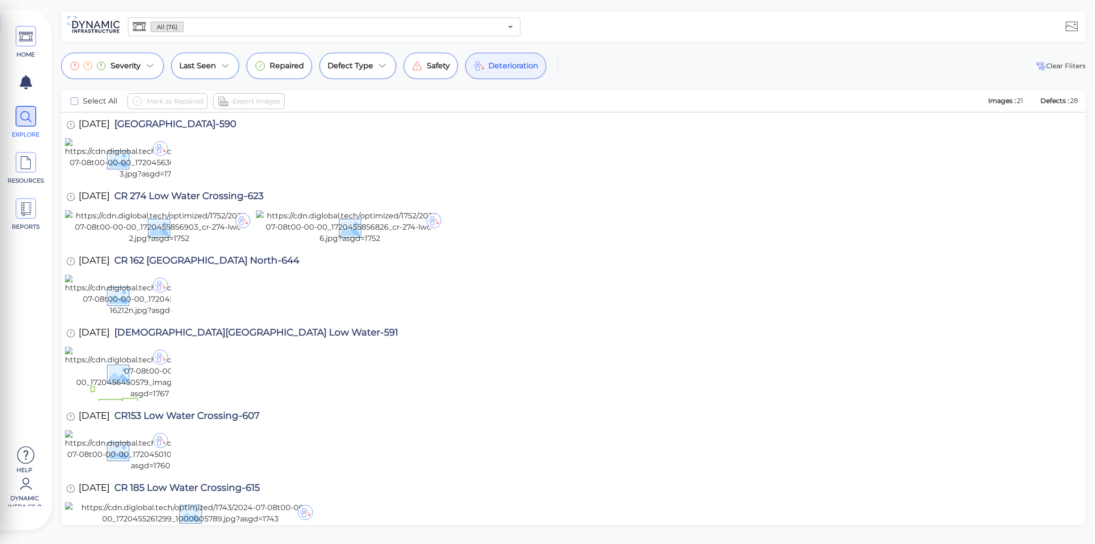
click at [202, 30] on input "text" at bounding box center [343, 26] width 319 height 13
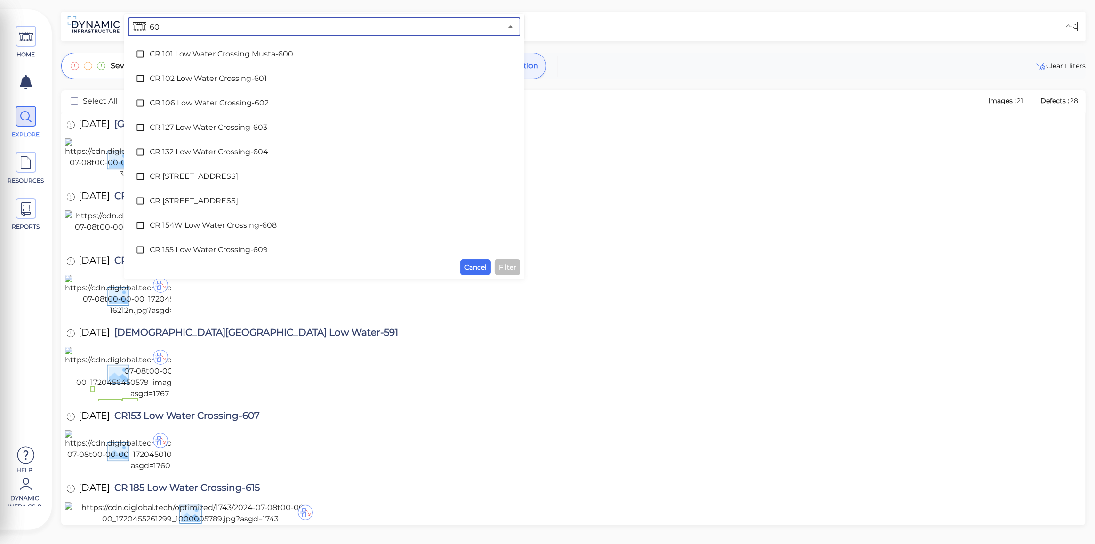
type input "608"
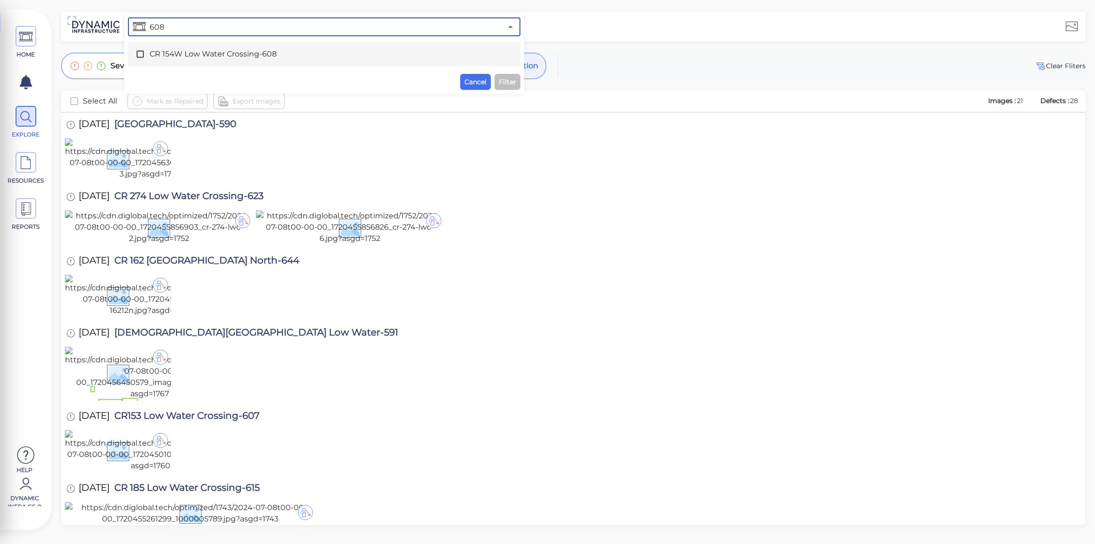
click at [247, 56] on span "CR 154W Low Water Crossing-608" at bounding box center [324, 53] width 349 height 11
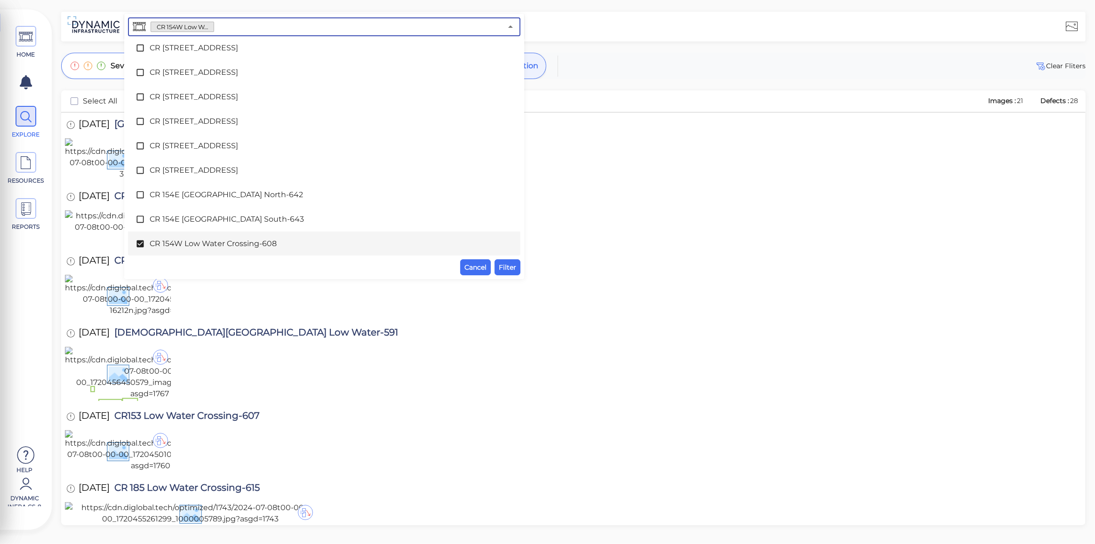
click at [509, 268] on span "Filter" at bounding box center [507, 267] width 17 height 11
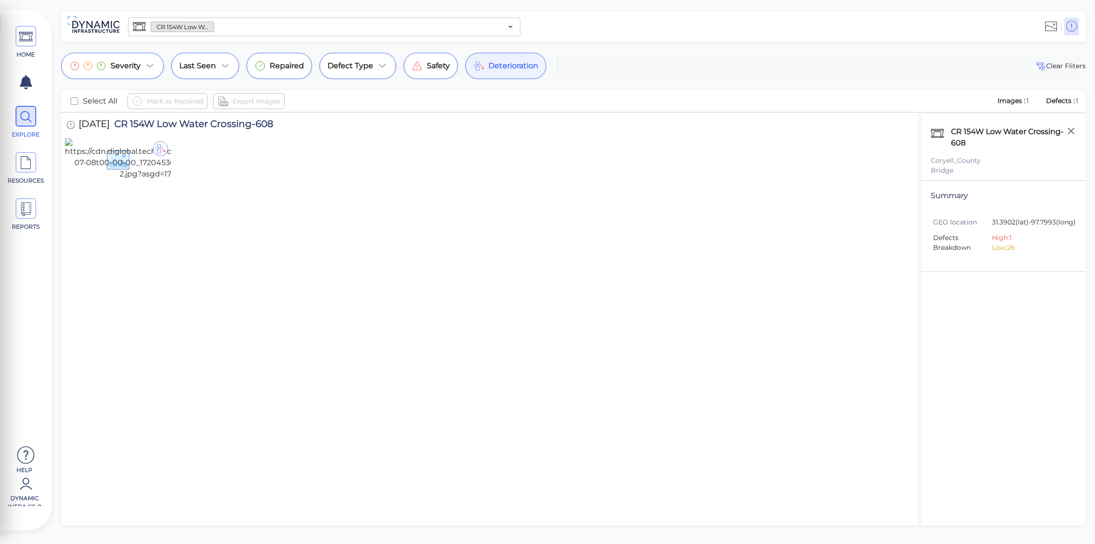
click at [510, 66] on span "Deterioration" at bounding box center [513, 65] width 50 height 11
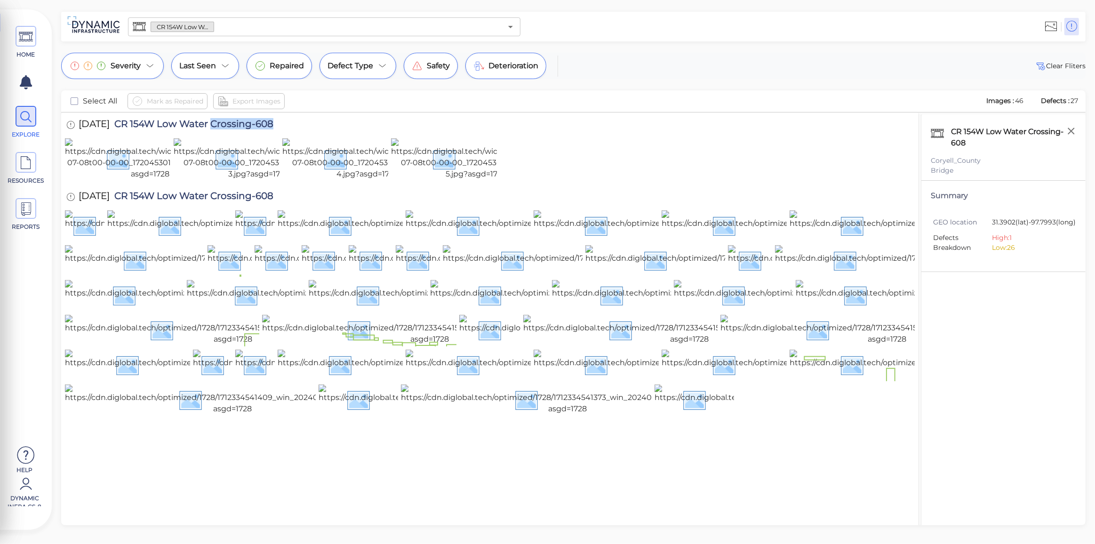
drag, startPoint x: 282, startPoint y: 127, endPoint x: 221, endPoint y: 125, distance: 60.7
click at [221, 125] on div "[DATE] CR 154W Low Water Crossing-608" at bounding box center [179, 125] width 229 height 26
copy span "Crossing-608"
